Goal: Task Accomplishment & Management: Manage account settings

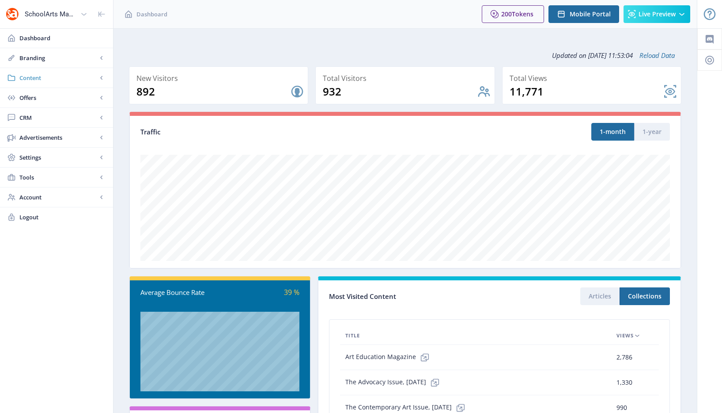
click at [39, 72] on link "Content" at bounding box center [56, 77] width 113 height 19
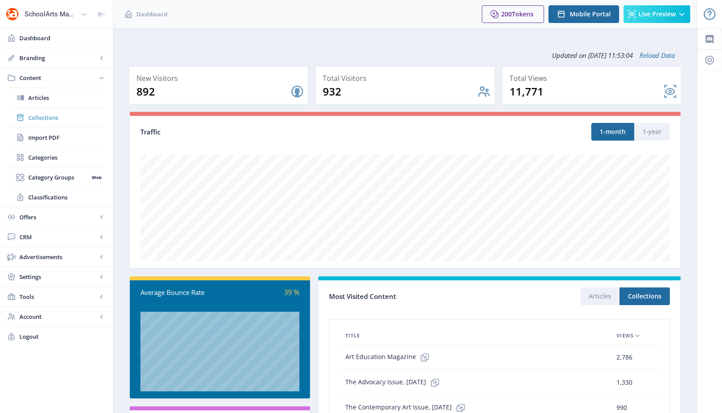
click at [57, 115] on span "Collections" at bounding box center [66, 117] width 76 height 9
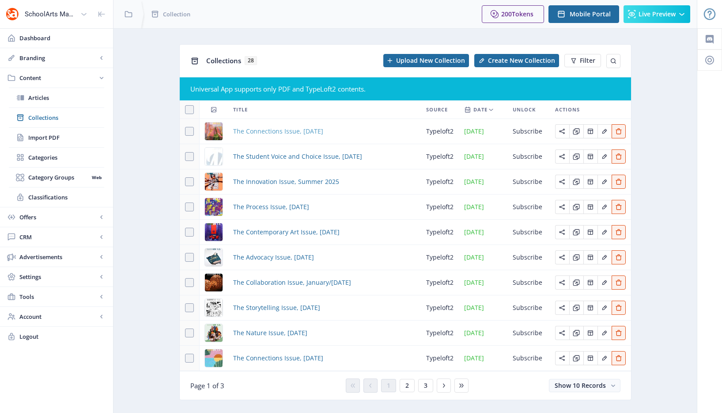
click at [275, 130] on span "The Connections Issue, [DATE]" at bounding box center [278, 131] width 90 height 11
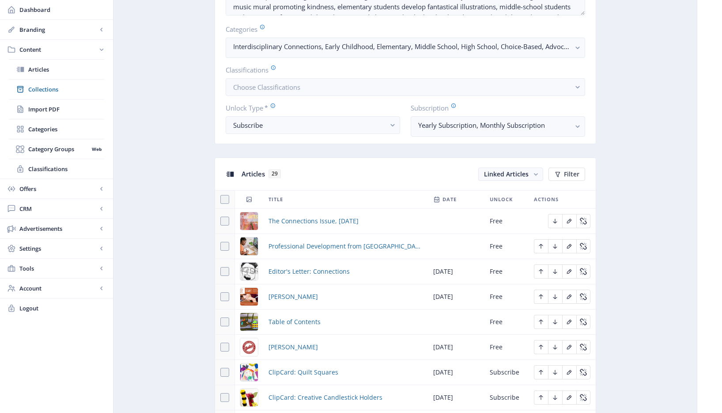
scroll to position [290, 0]
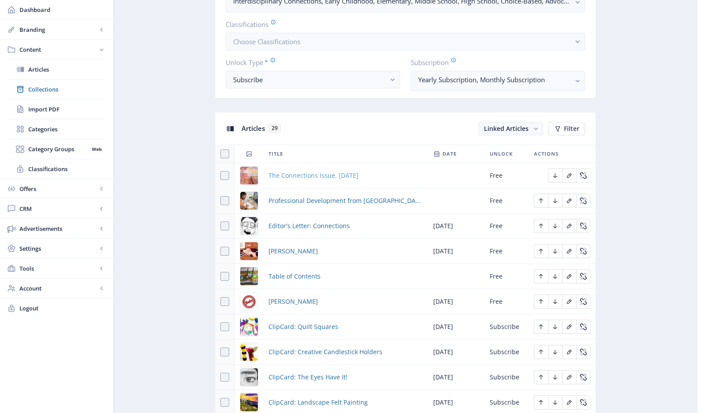
click at [359, 178] on span "The Connections Issue, [DATE]" at bounding box center [314, 175] width 90 height 11
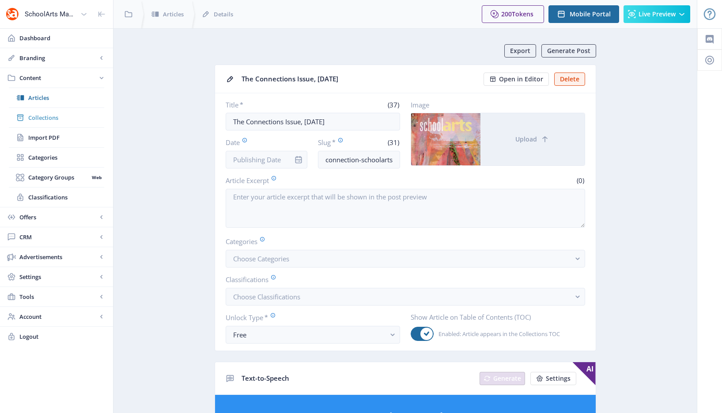
click at [69, 111] on link "Collections" at bounding box center [56, 117] width 95 height 19
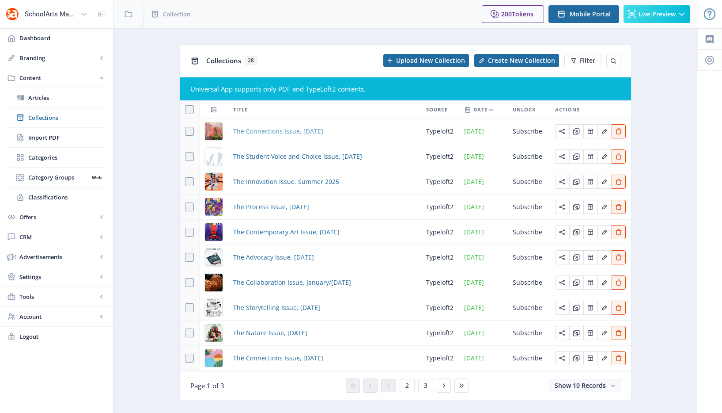
click at [267, 129] on span "The Connections Issue, [DATE]" at bounding box center [278, 131] width 90 height 11
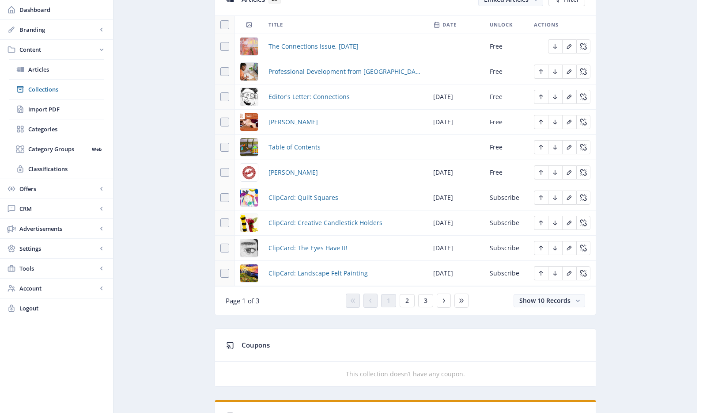
scroll to position [318, 0]
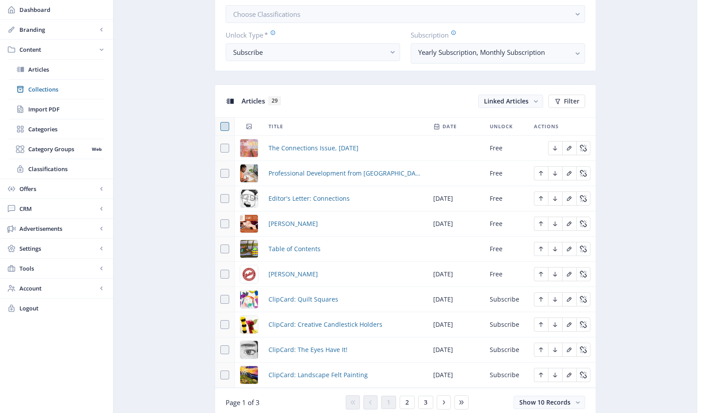
click at [226, 127] on span at bounding box center [224, 126] width 9 height 9
click at [221, 127] on input "checkbox" at bounding box center [220, 126] width 0 height 0
checkbox input "true"
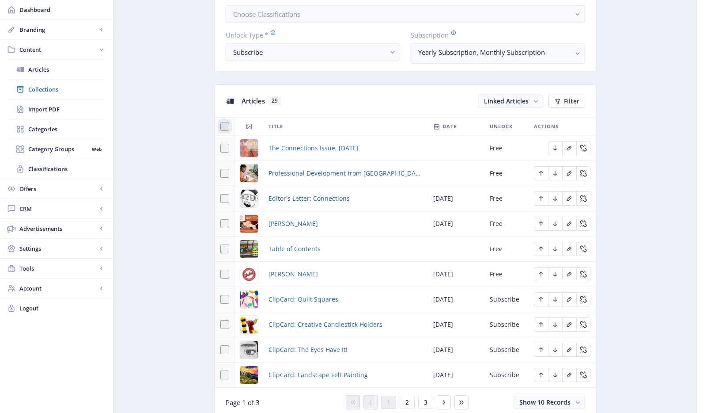
checkbox input "true"
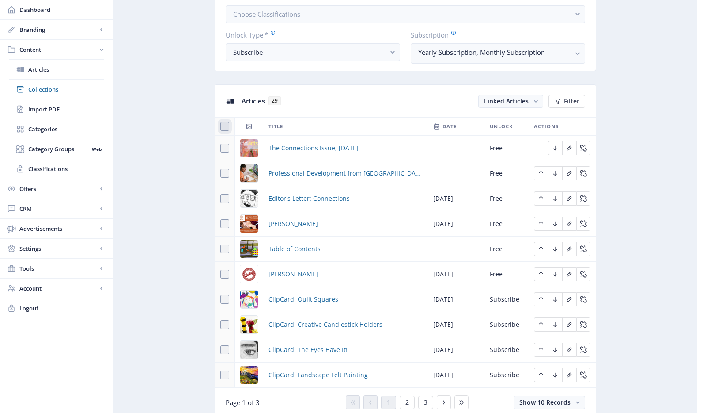
checkbox input "true"
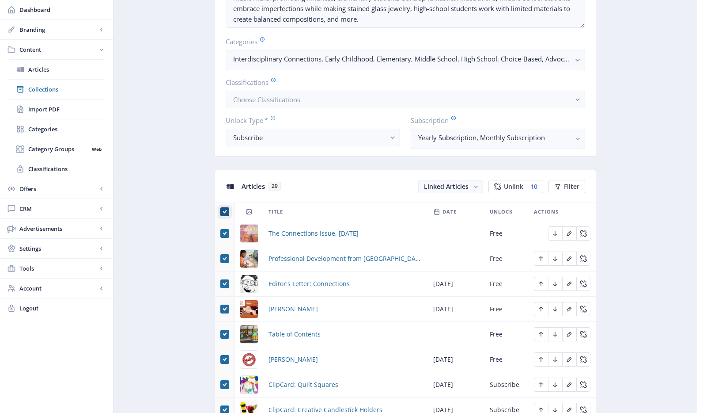
scroll to position [369, 0]
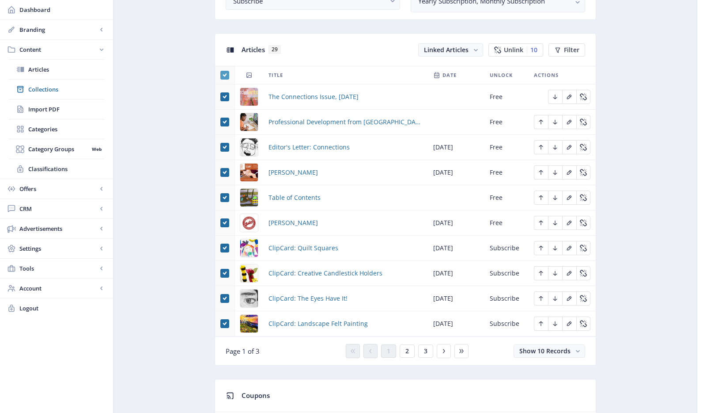
click at [227, 79] on span at bounding box center [224, 75] width 9 height 9
click at [221, 76] on input "checkbox" at bounding box center [220, 75] width 0 height 0
checkbox input "false"
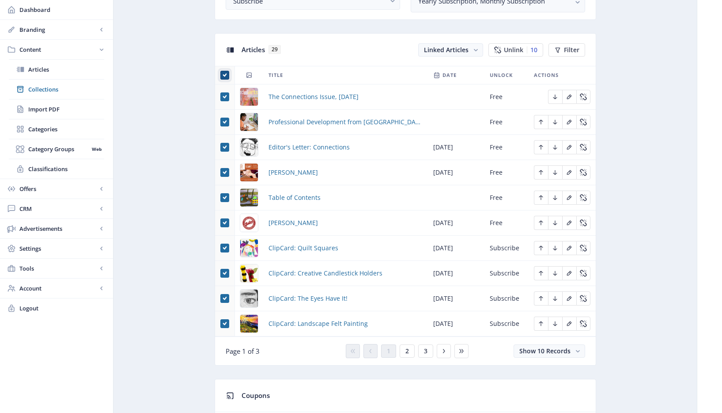
checkbox input "false"
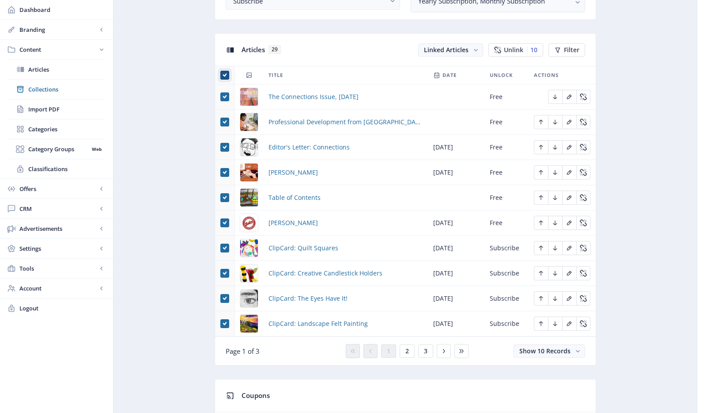
checkbox input "false"
click at [304, 249] on span "ClipCard: Quilt Squares" at bounding box center [304, 248] width 70 height 11
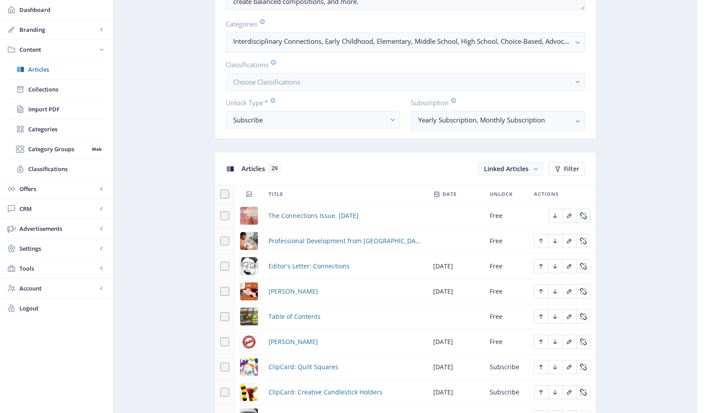
scroll to position [343, 0]
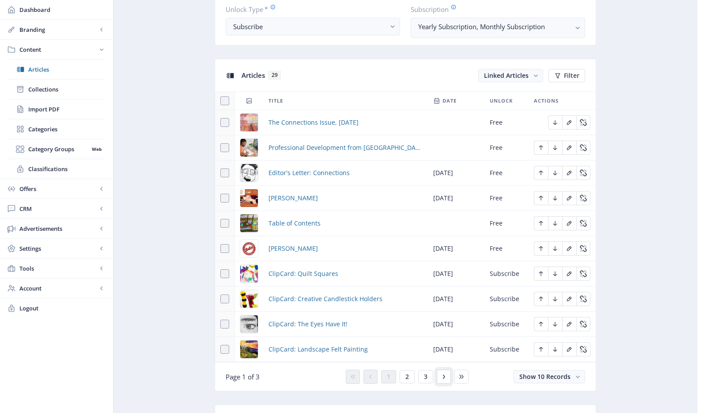
click at [444, 379] on icon at bounding box center [443, 376] width 7 height 7
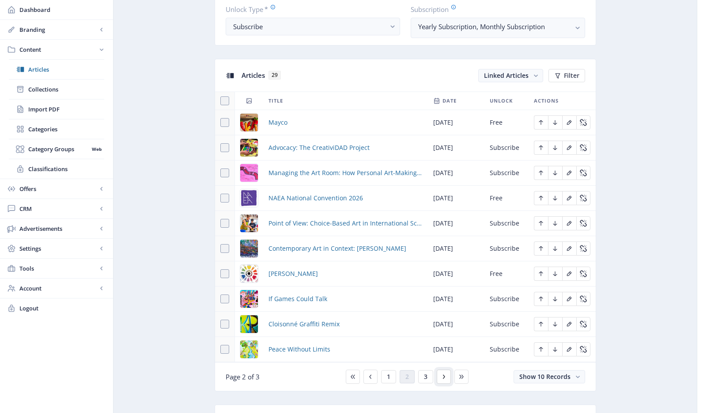
click at [444, 376] on icon at bounding box center [444, 376] width 2 height 4
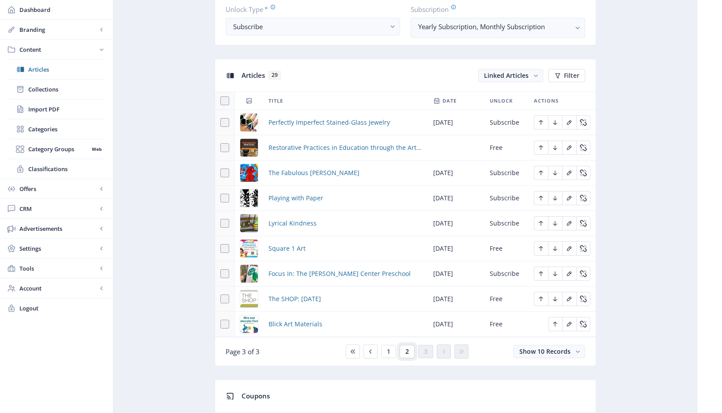
click at [408, 352] on span "2" at bounding box center [407, 351] width 4 height 7
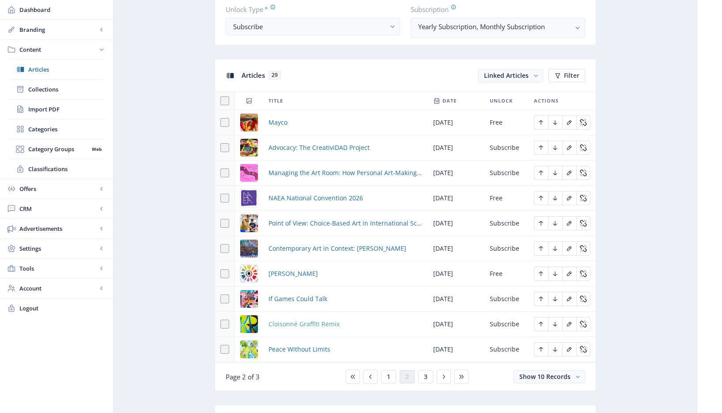
click at [301, 323] on span "Cloisonné Graffiti Remix" at bounding box center [304, 323] width 71 height 11
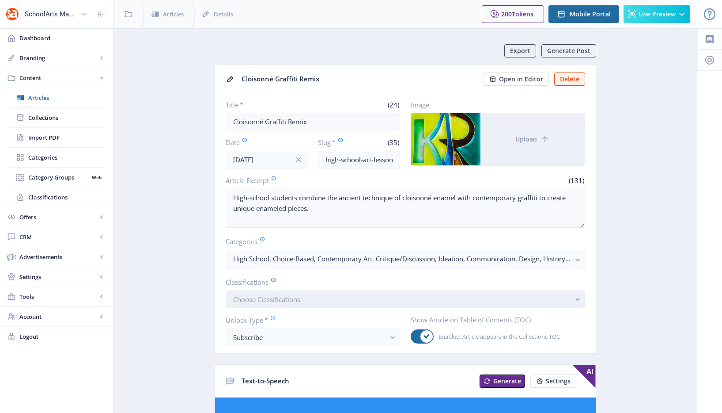
scroll to position [11, 0]
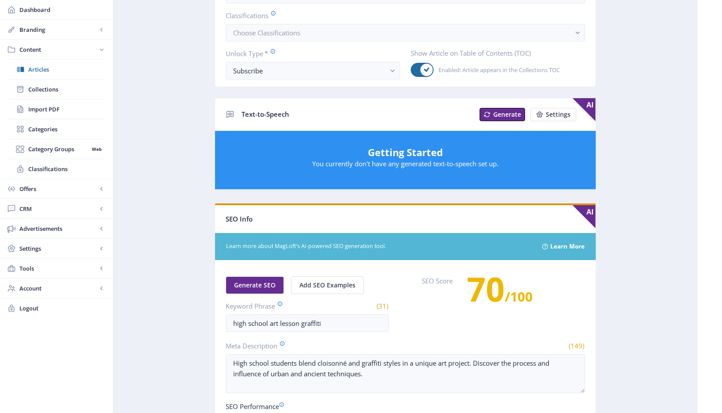
scroll to position [114, 0]
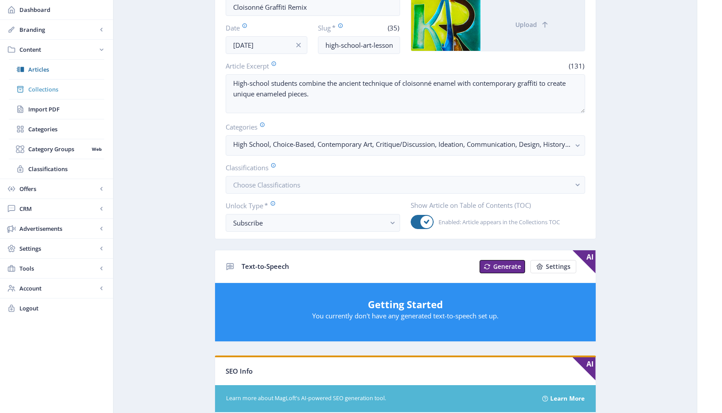
click at [49, 86] on span "Collections" at bounding box center [66, 89] width 76 height 9
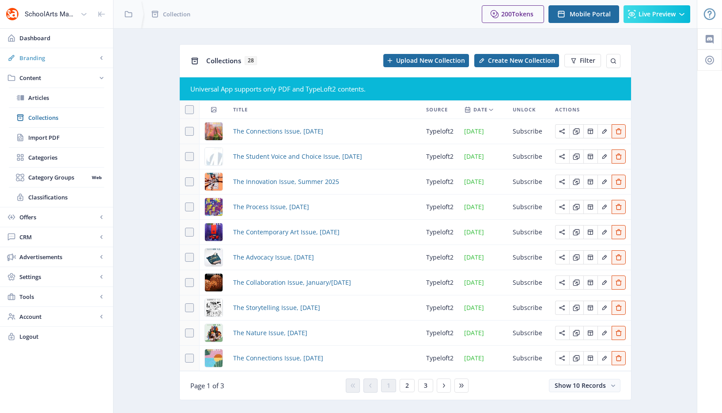
click at [55, 55] on span "Branding" at bounding box center [58, 57] width 78 height 9
click at [36, 33] on link "Dashboard" at bounding box center [56, 37] width 113 height 19
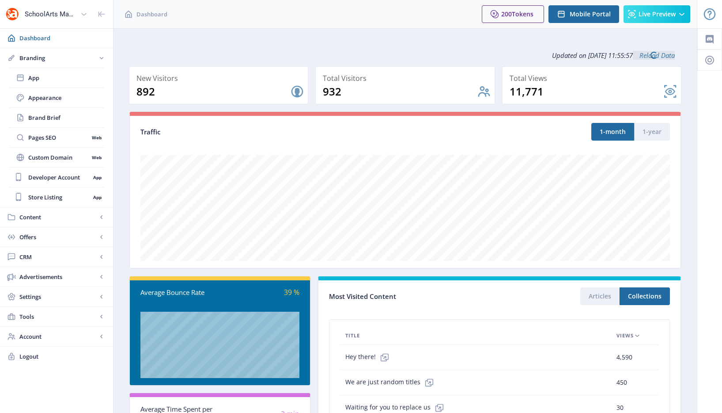
scroll to position [128, 0]
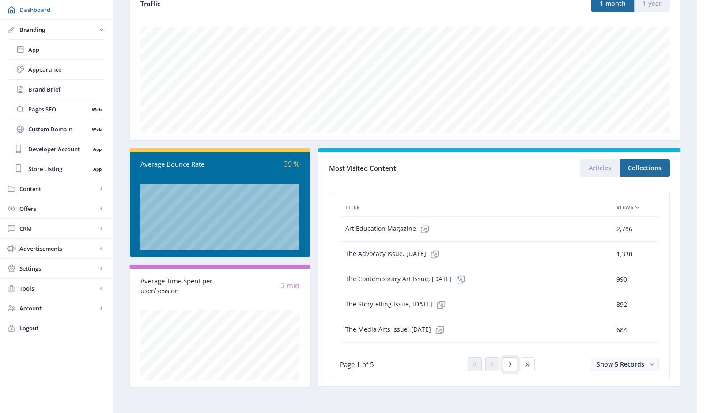
click at [509, 363] on icon at bounding box center [510, 363] width 7 height 7
click at [449, 253] on icon at bounding box center [444, 254] width 9 height 9
click at [604, 170] on button "Articles" at bounding box center [599, 168] width 39 height 18
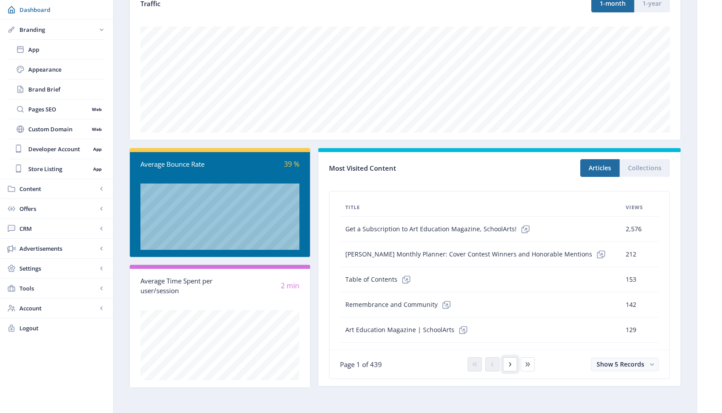
click at [512, 365] on icon at bounding box center [510, 363] width 7 height 7
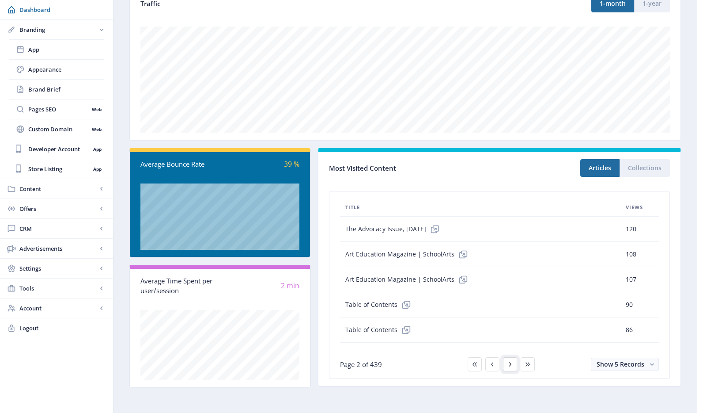
click at [512, 365] on icon at bounding box center [510, 363] width 7 height 7
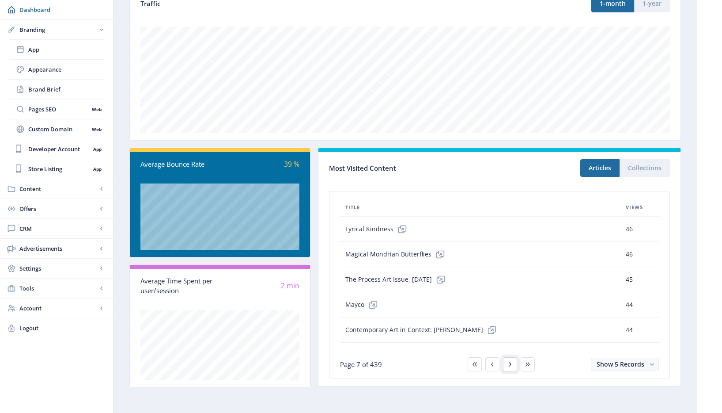
click at [509, 366] on icon at bounding box center [510, 363] width 7 height 7
click at [483, 366] on div at bounding box center [499, 364] width 71 height 14
click at [494, 364] on icon at bounding box center [492, 363] width 7 height 7
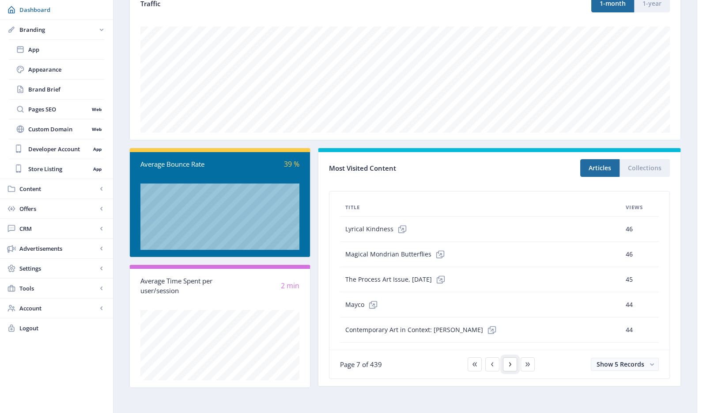
click at [510, 364] on icon at bounding box center [510, 363] width 7 height 7
click at [493, 365] on icon at bounding box center [492, 363] width 7 height 7
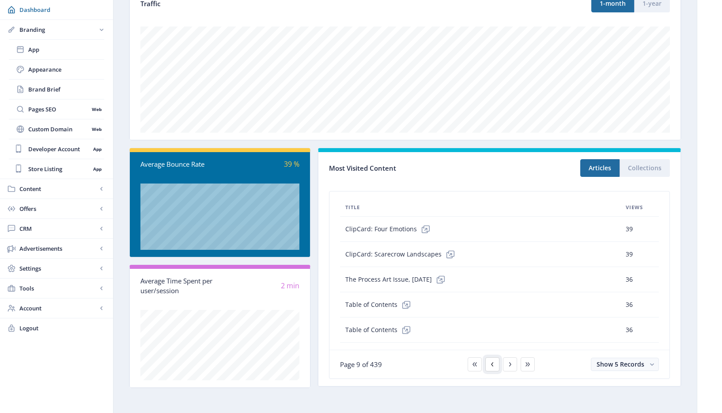
click at [493, 365] on icon at bounding box center [492, 363] width 7 height 7
click at [512, 366] on icon at bounding box center [510, 363] width 7 height 7
click at [513, 366] on icon at bounding box center [510, 363] width 7 height 7
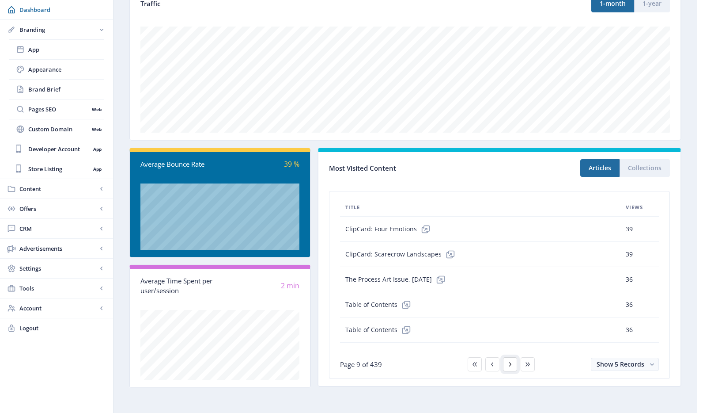
click at [513, 366] on icon at bounding box center [510, 363] width 7 height 7
click at [491, 366] on icon at bounding box center [492, 363] width 7 height 7
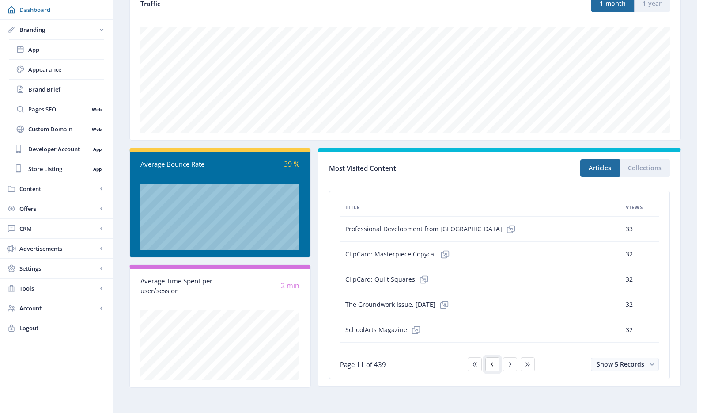
click at [491, 366] on icon at bounding box center [492, 363] width 7 height 7
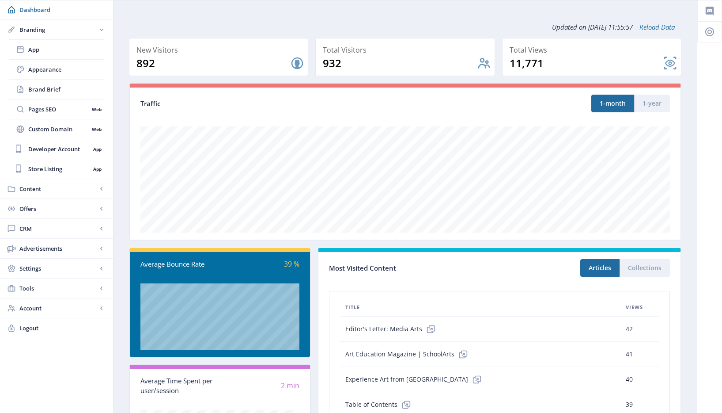
scroll to position [0, 0]
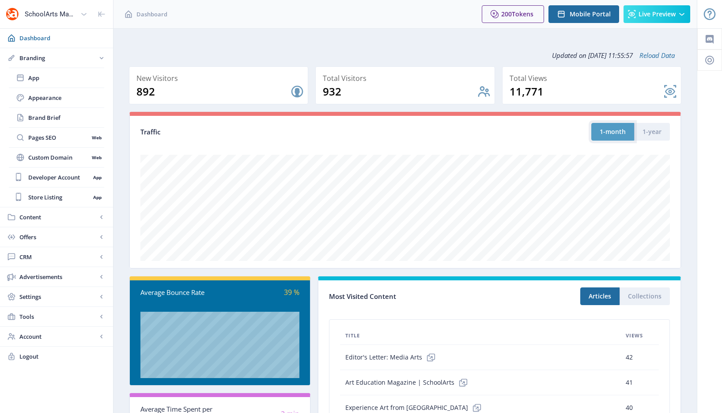
click at [618, 136] on button "1-month" at bounding box center [612, 132] width 43 height 18
click at [39, 220] on span "Content" at bounding box center [58, 216] width 78 height 9
click at [44, 116] on span "Collections" at bounding box center [66, 117] width 76 height 9
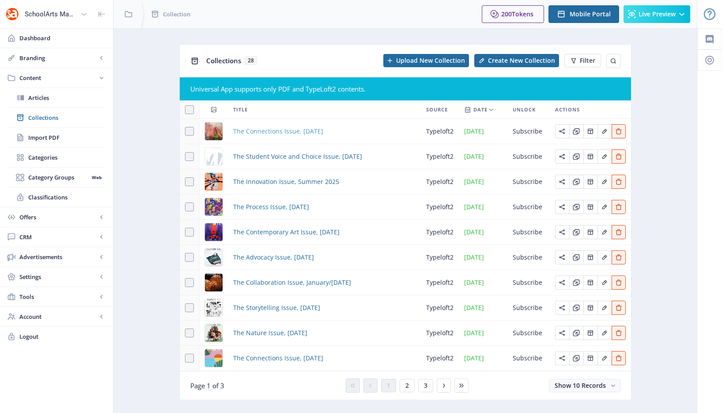
click at [323, 127] on span "The Connections Issue, [DATE]" at bounding box center [278, 131] width 90 height 11
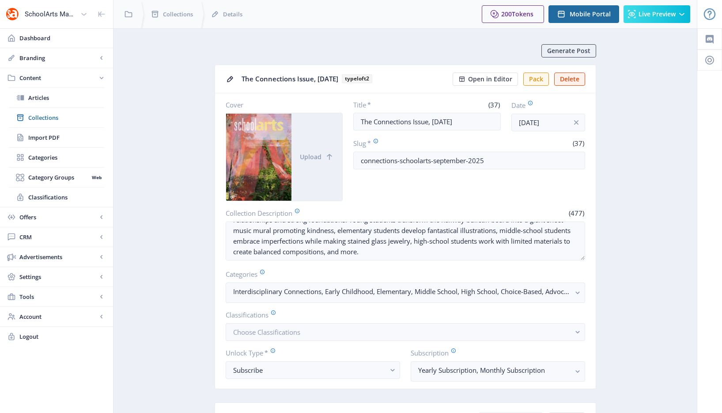
scroll to position [290, 0]
